Goal: Information Seeking & Learning: Learn about a topic

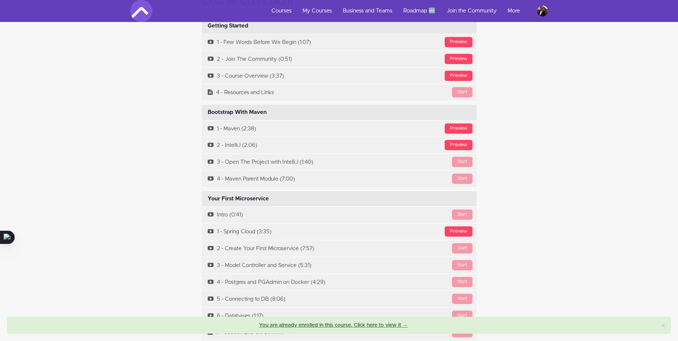
scroll to position [2273, 0]
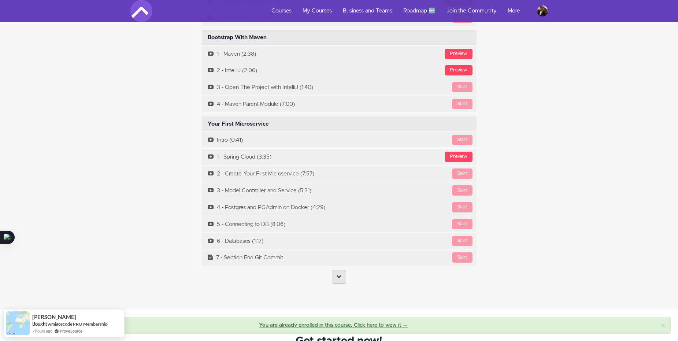
click at [341, 274] on icon at bounding box center [339, 276] width 5 height 5
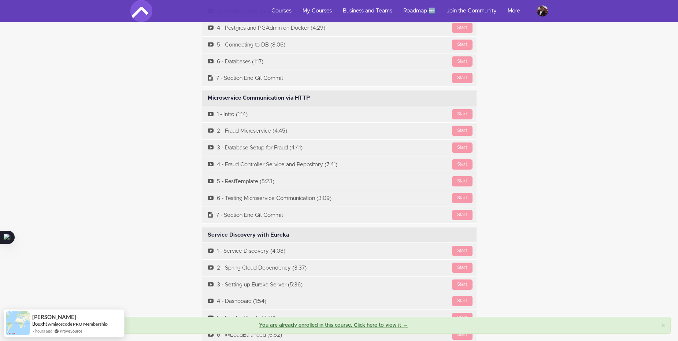
scroll to position [2493, 0]
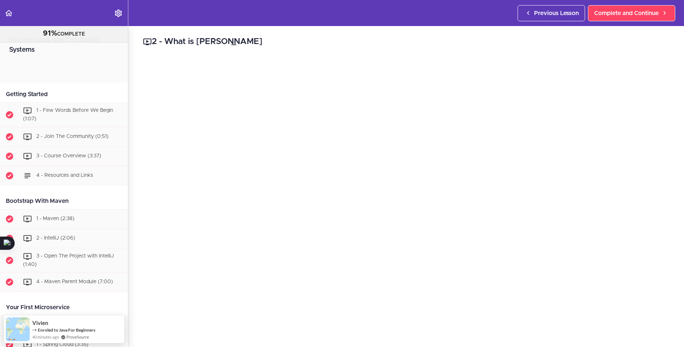
scroll to position [3520, 0]
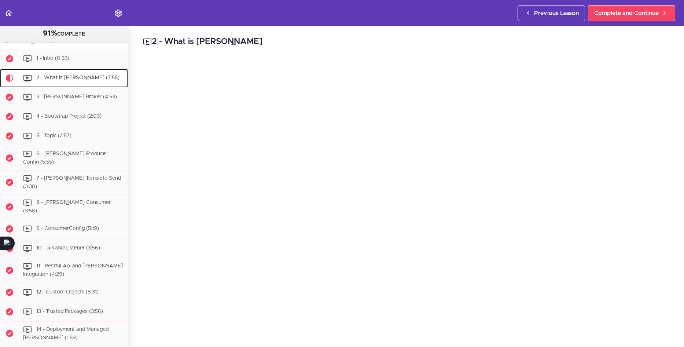
click at [73, 80] on span "2 - What is [PERSON_NAME] (7:55)" at bounding box center [77, 77] width 83 height 5
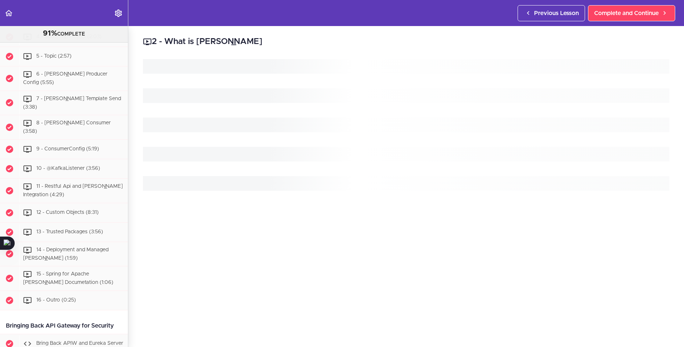
scroll to position [3605, 0]
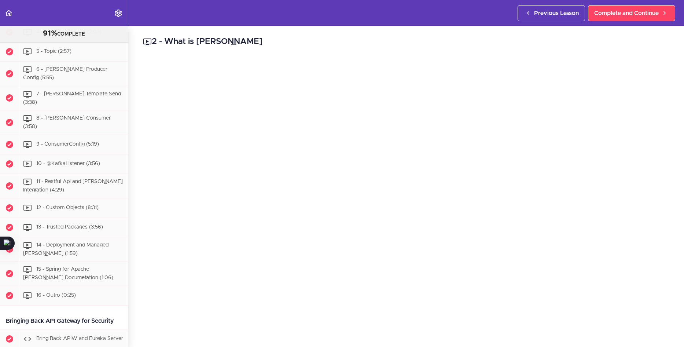
click at [67, 22] on link "3 - [PERSON_NAME] Broker (4:53)" at bounding box center [64, 12] width 128 height 19
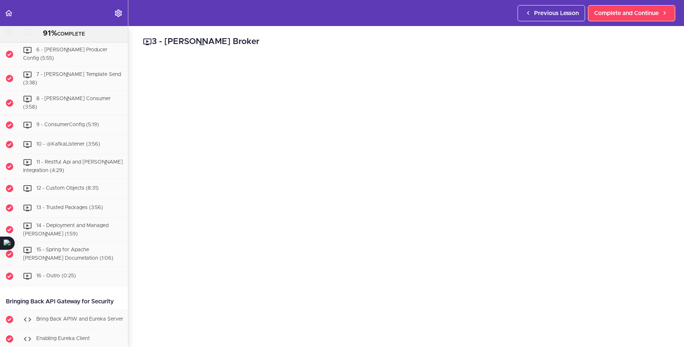
scroll to position [220, 0]
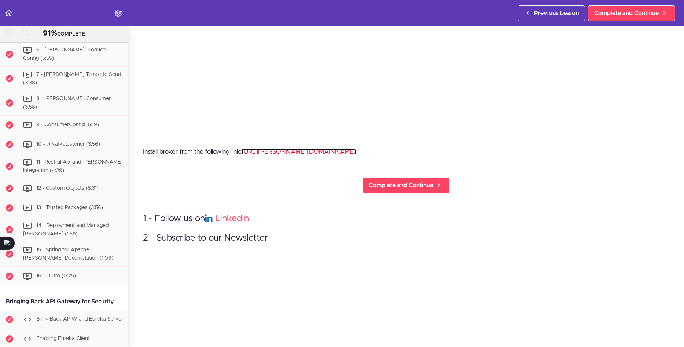
click at [297, 148] on link "[URL][PERSON_NAME][DOMAIN_NAME]" at bounding box center [299, 151] width 114 height 6
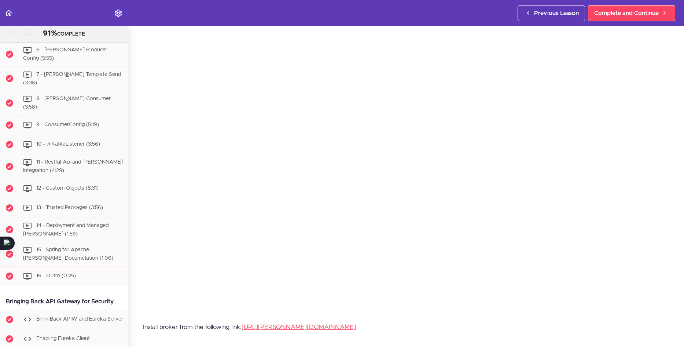
scroll to position [0, 0]
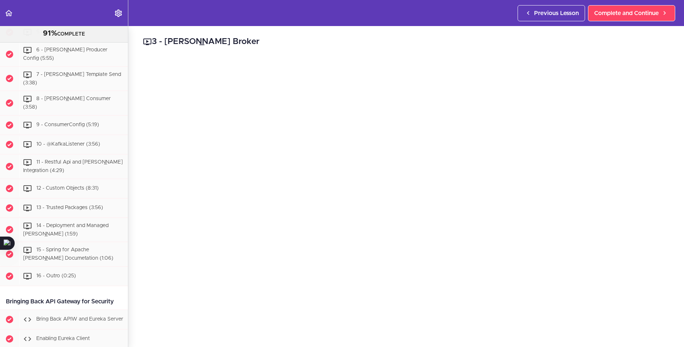
click at [454, 47] on h2 "3 - [PERSON_NAME] Broker" at bounding box center [406, 42] width 526 height 12
click at [133, 310] on div "3 - [PERSON_NAME] Broker Install broker from the following link: [URL][PERSON_N…" at bounding box center [406, 186] width 556 height 321
click at [73, 15] on span "4 - Bootstrap Project (2:03)" at bounding box center [68, 12] width 65 height 5
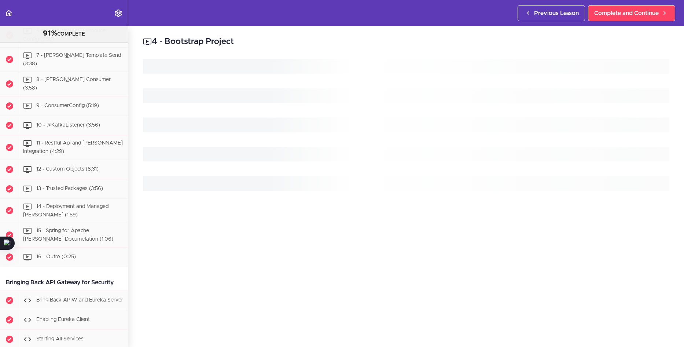
scroll to position [3644, 0]
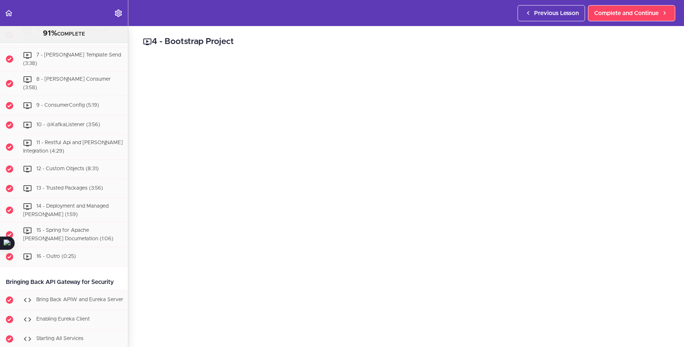
click at [63, 15] on span "5 - Topic (2:57)" at bounding box center [53, 12] width 35 height 5
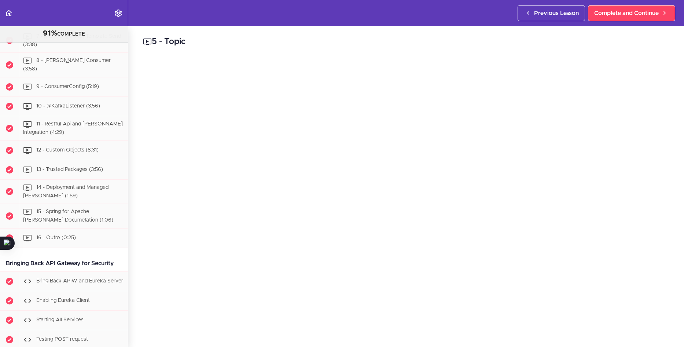
scroll to position [3663, 0]
click at [82, 27] on div "6 - [PERSON_NAME] Producer Config (5:55)" at bounding box center [73, 15] width 109 height 24
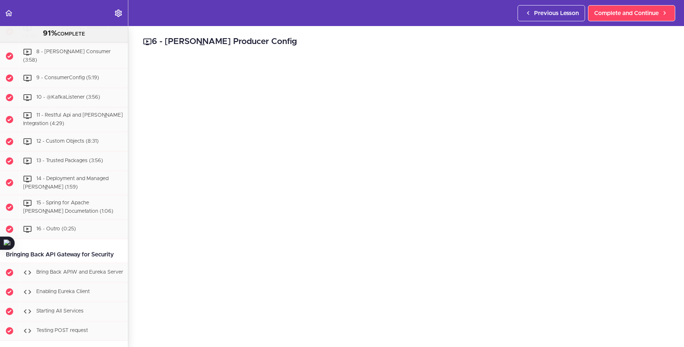
scroll to position [3682, 0]
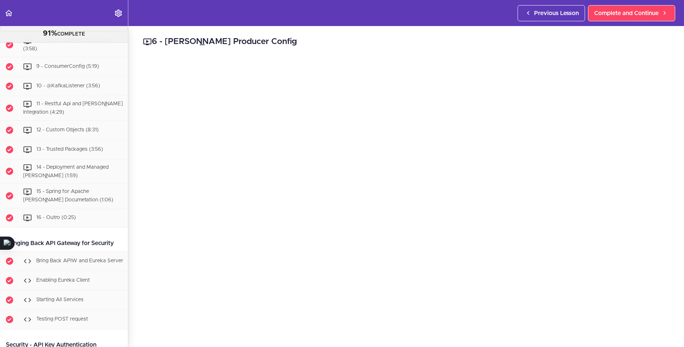
click at [90, 27] on span "7 - [PERSON_NAME] Template Send (3:38)" at bounding box center [72, 21] width 98 height 14
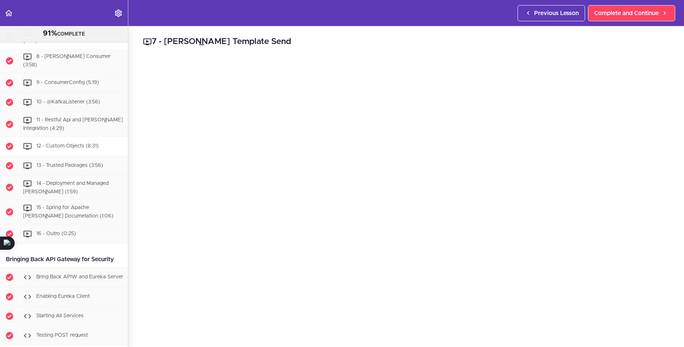
scroll to position [3665, 0]
click at [85, 69] on span "8 - [PERSON_NAME] Consumer (3:58)" at bounding box center [67, 62] width 88 height 14
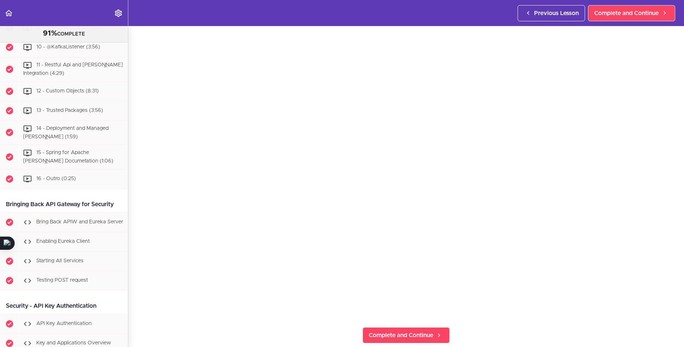
scroll to position [37, 0]
click at [510, 321] on section "Microservices and Distributed Systems 91% COMPLETE Getting Started 1 - Few Word…" at bounding box center [342, 186] width 684 height 321
click at [82, 30] on span "9 - ConsumerConfig (5:19)" at bounding box center [67, 27] width 63 height 5
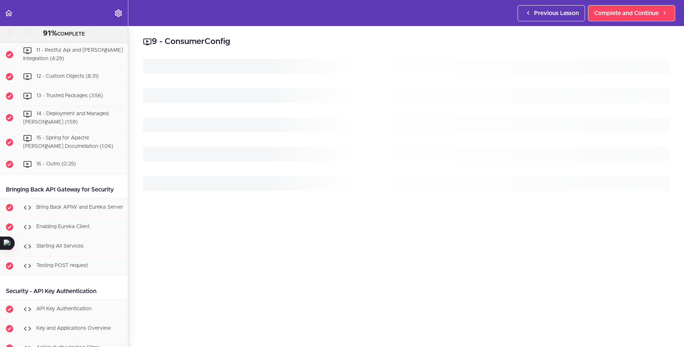
scroll to position [3741, 0]
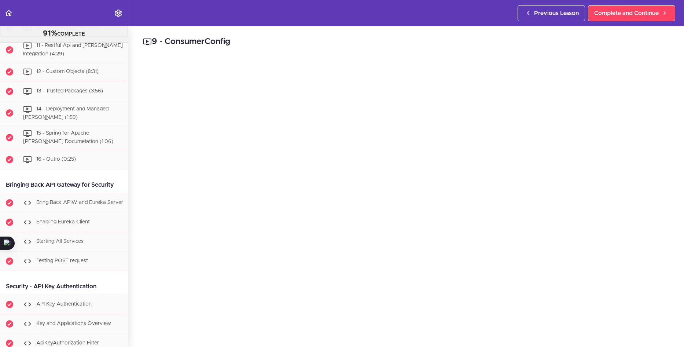
click at [57, 36] on div "10 - @KafkaListener (3:56)" at bounding box center [73, 28] width 109 height 16
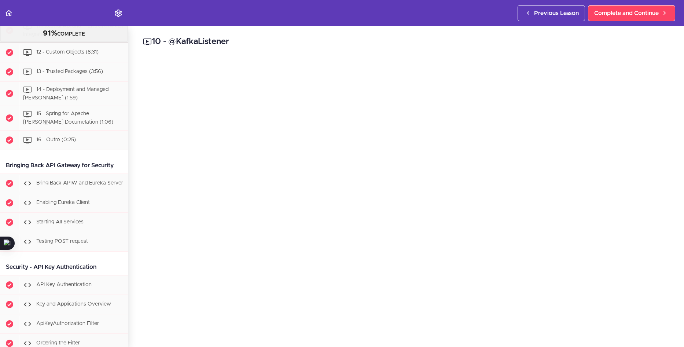
click at [62, 37] on span "11 - Restful Api and [PERSON_NAME] Integration (4:29)" at bounding box center [73, 30] width 100 height 14
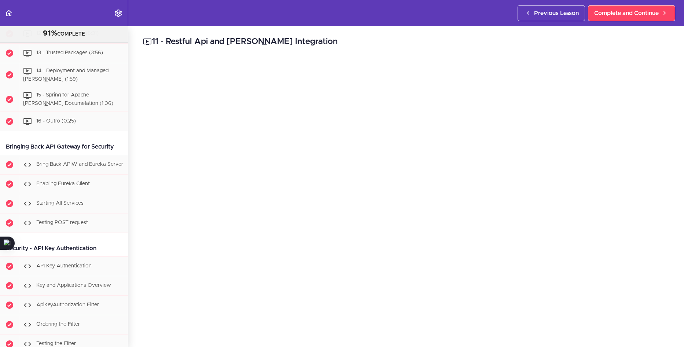
scroll to position [3780, 0]
click at [64, 41] on div "12 - Custom Objects (8:31)" at bounding box center [73, 33] width 109 height 16
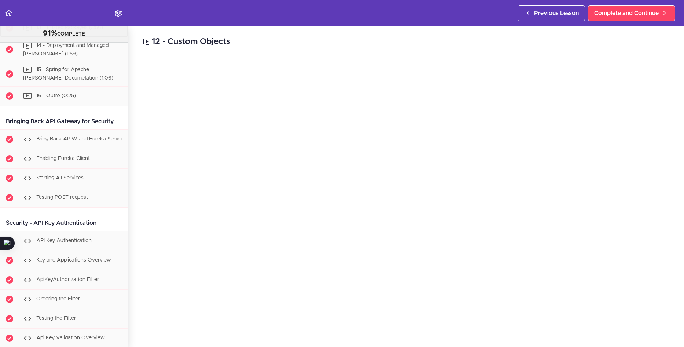
click at [52, 30] on span "13 - Trusted Packages (3:56)" at bounding box center [69, 27] width 67 height 5
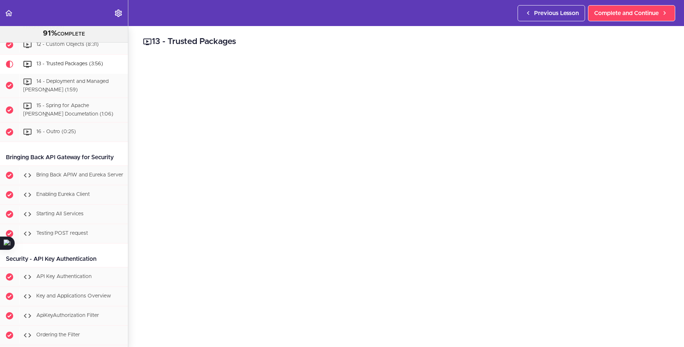
scroll to position [3732, 0]
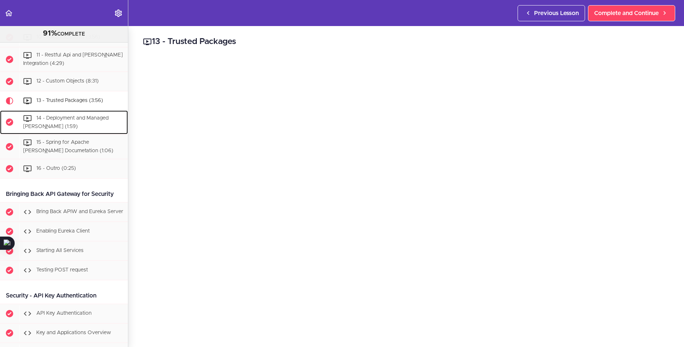
click at [71, 129] on span "14 - Deployment and Managed [PERSON_NAME] (1:59)" at bounding box center [65, 122] width 85 height 14
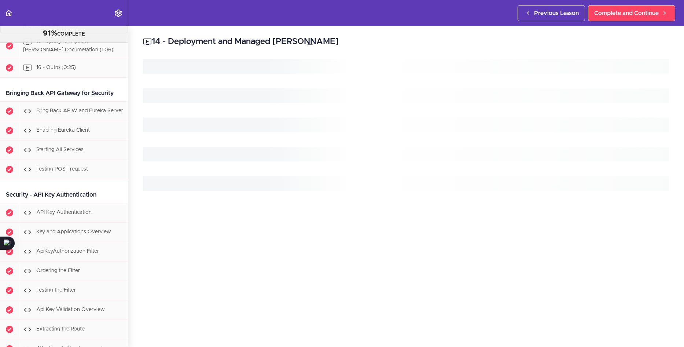
scroll to position [3843, 0]
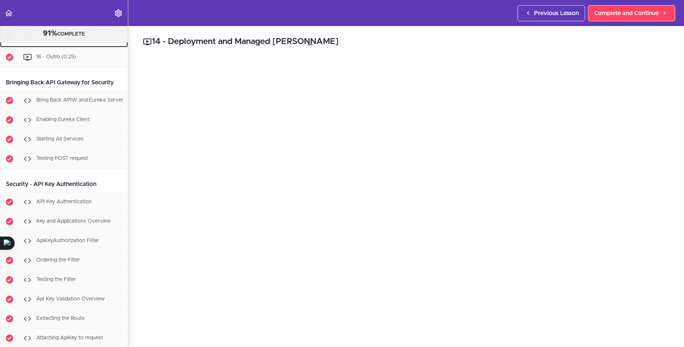
click at [77, 42] on span "15 - Spring for Apache [PERSON_NAME] Documetation (1:06)" at bounding box center [68, 36] width 90 height 14
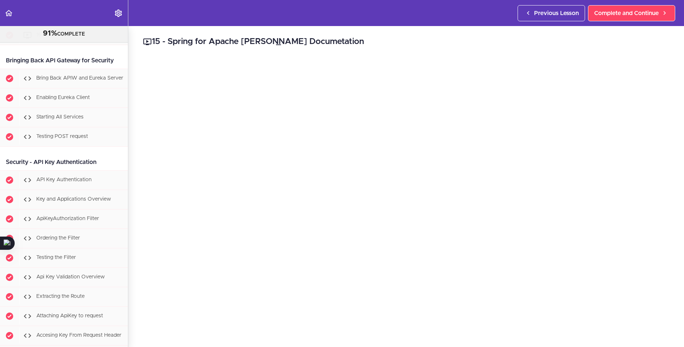
scroll to position [3868, 0]
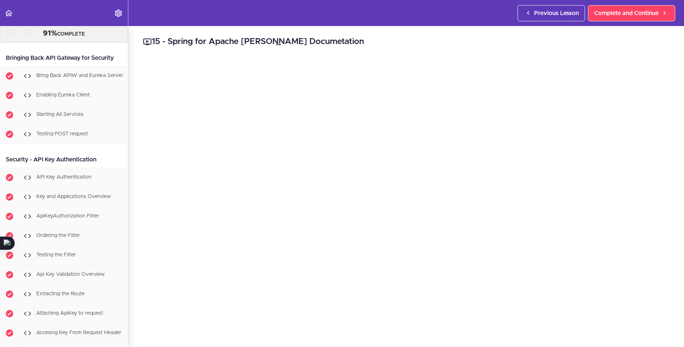
click at [52, 41] on div "16 - Outro (0:25)" at bounding box center [73, 33] width 109 height 16
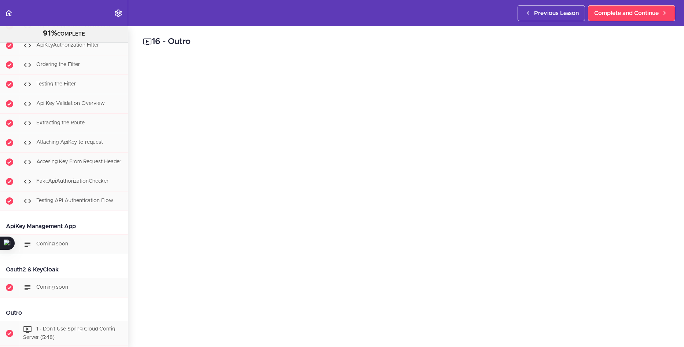
scroll to position [4222, 0]
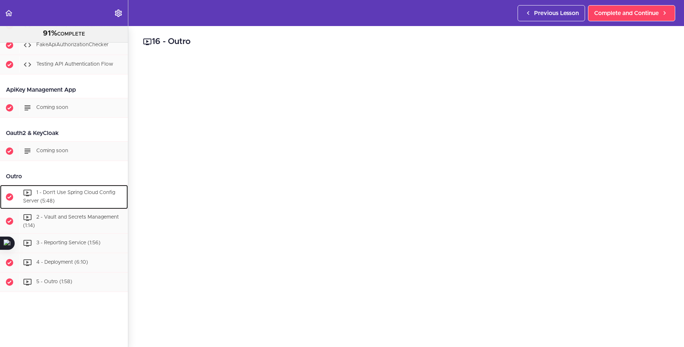
click at [88, 205] on div "1 - Don't Use Spring Cloud Config Server (5:48)" at bounding box center [73, 197] width 109 height 24
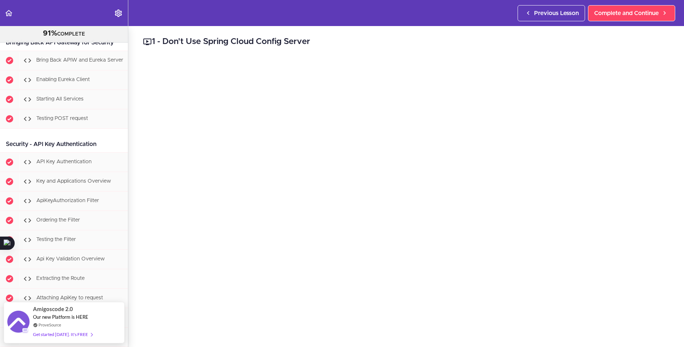
scroll to position [3878, 0]
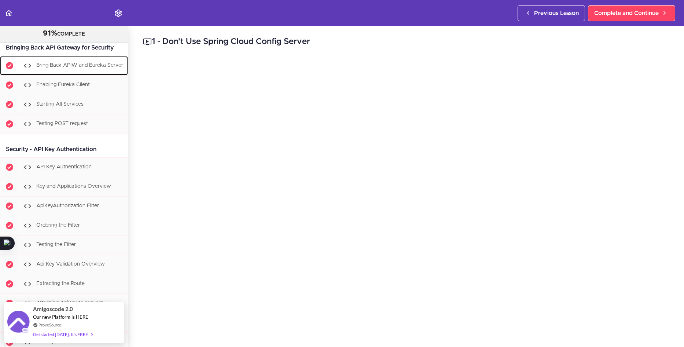
click at [92, 68] on span "Bring Back APIW and Eureka Server" at bounding box center [79, 65] width 87 height 5
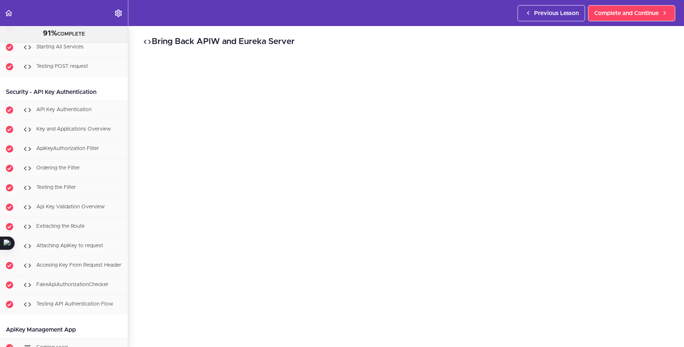
scroll to position [3935, 0]
